Goal: Book appointment/travel/reservation

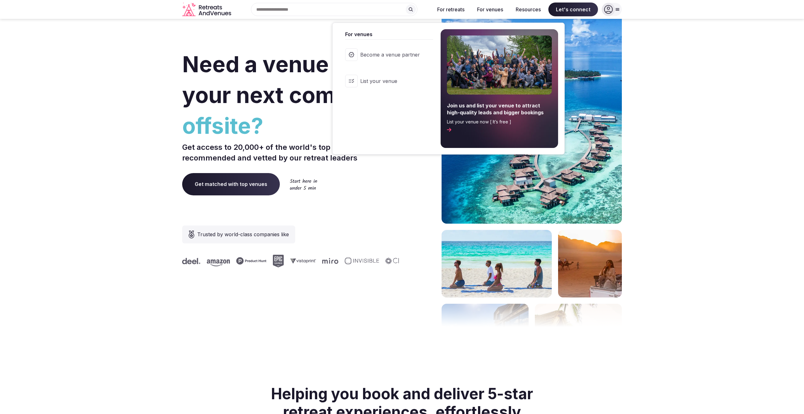
click at [479, 8] on button "For venues" at bounding box center [490, 10] width 36 height 14
click at [493, 7] on button "For venues" at bounding box center [490, 10] width 36 height 14
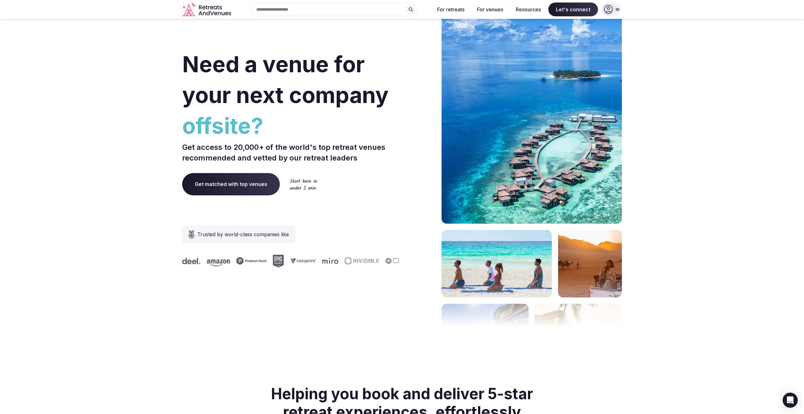
click at [296, 8] on div "Search Popular Destinations [GEOGRAPHIC_DATA], [GEOGRAPHIC_DATA] [GEOGRAPHIC_DA…" at bounding box center [332, 9] width 196 height 13
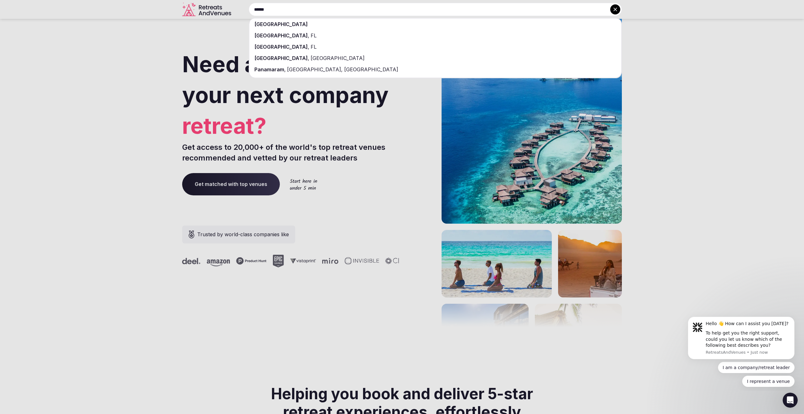
type input "******"
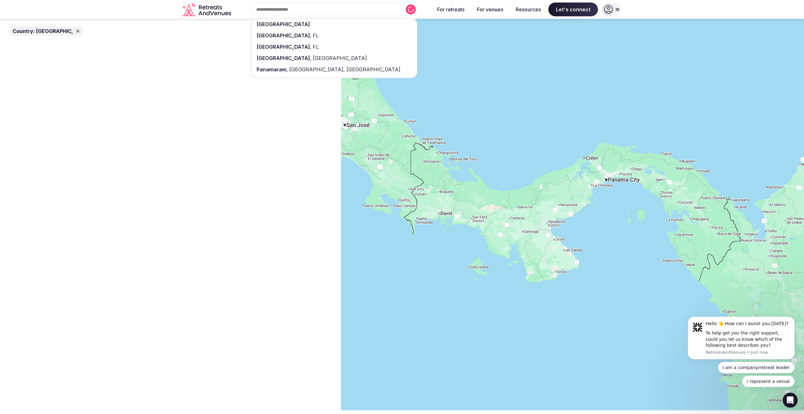
click at [294, 21] on div "[GEOGRAPHIC_DATA]" at bounding box center [333, 24] width 165 height 11
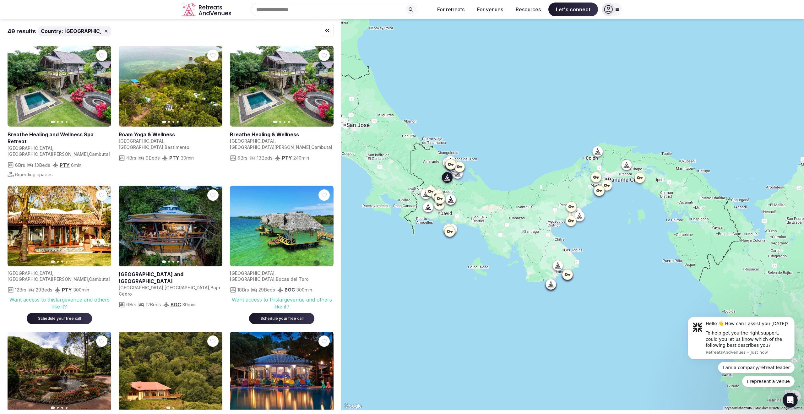
click at [213, 223] on icon "button" at bounding box center [213, 225] width 5 height 5
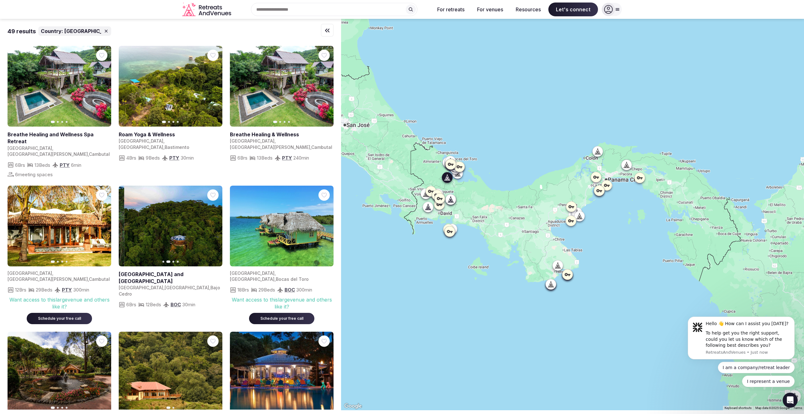
click at [213, 223] on icon "button" at bounding box center [213, 225] width 5 height 5
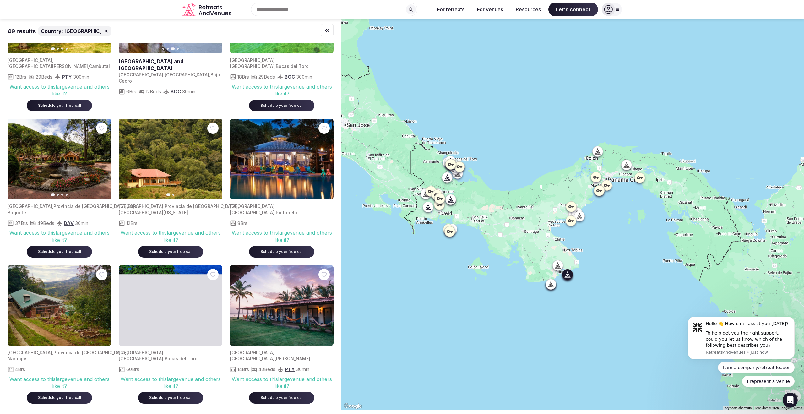
scroll to position [220, 0]
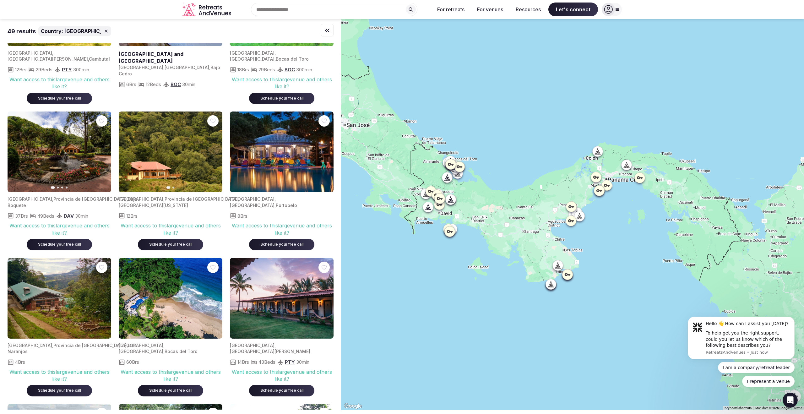
click at [629, 190] on div at bounding box center [572, 214] width 463 height 391
click at [617, 187] on div at bounding box center [572, 214] width 463 height 391
click at [604, 186] on div at bounding box center [599, 191] width 10 height 10
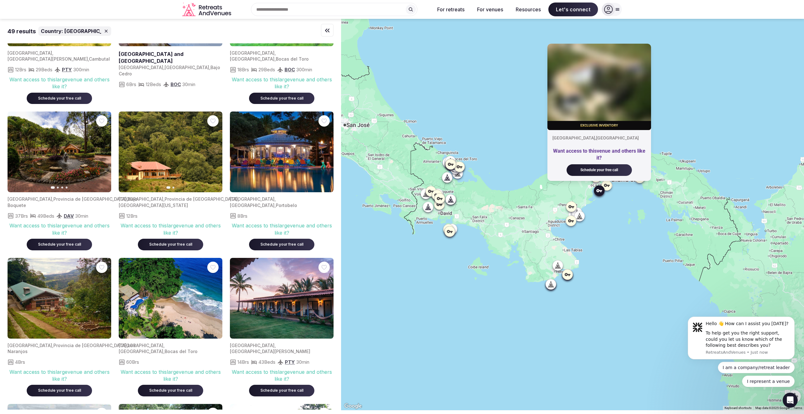
click at [609, 185] on icon at bounding box center [607, 185] width 6 height 3
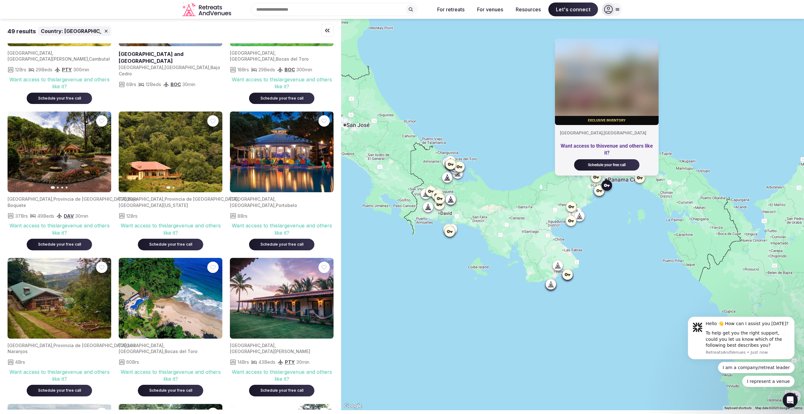
click at [597, 179] on icon at bounding box center [596, 177] width 6 height 6
